Goal: Information Seeking & Learning: Learn about a topic

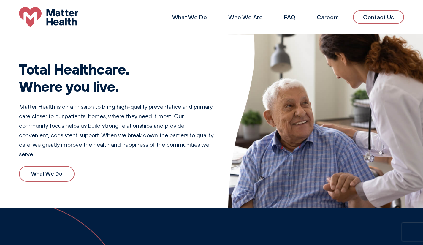
click at [246, 19] on link "Who We Are" at bounding box center [245, 16] width 34 height 7
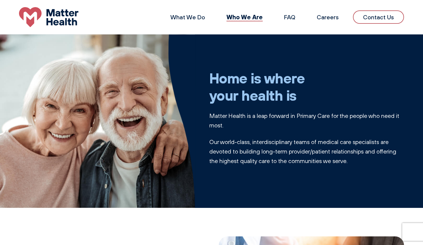
click at [292, 17] on link "FAQ" at bounding box center [289, 16] width 11 height 7
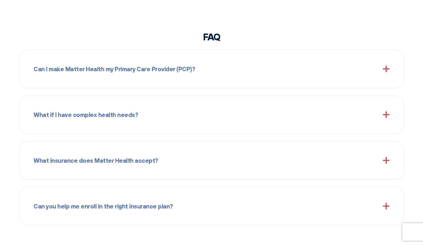
scroll to position [585, 0]
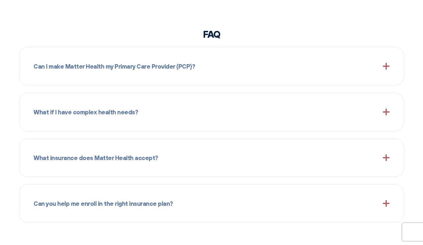
click at [303, 64] on div "Can I make Matter Health my Primary Care Provider (PCP)?" at bounding box center [212, 66] width 356 height 24
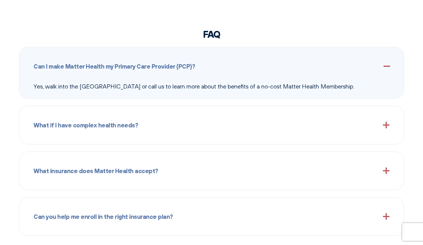
click at [120, 165] on div "What insurance does Matter Health accept?" at bounding box center [212, 171] width 356 height 24
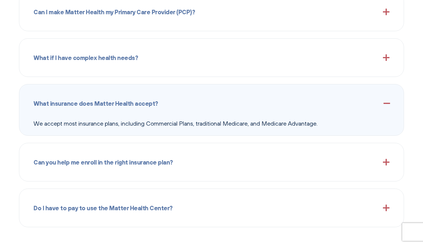
scroll to position [644, 0]
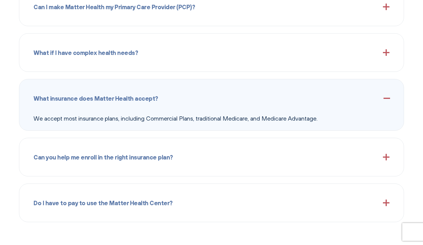
click at [143, 153] on span "Can you help me enroll in the right insurance plan?" at bounding box center [103, 156] width 139 height 9
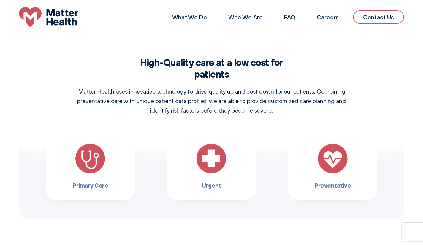
scroll to position [229, 0]
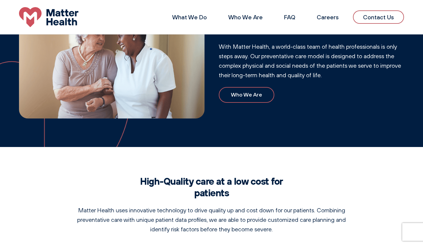
click at [295, 13] on li "FAQ" at bounding box center [290, 17] width 26 height 14
click at [292, 17] on link "FAQ" at bounding box center [289, 16] width 11 height 7
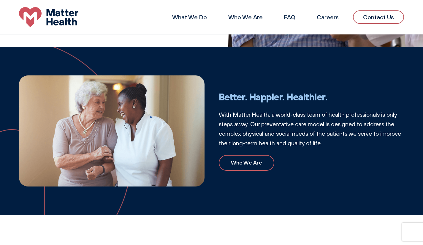
scroll to position [110, 0]
